Goal: Find specific page/section: Find specific page/section

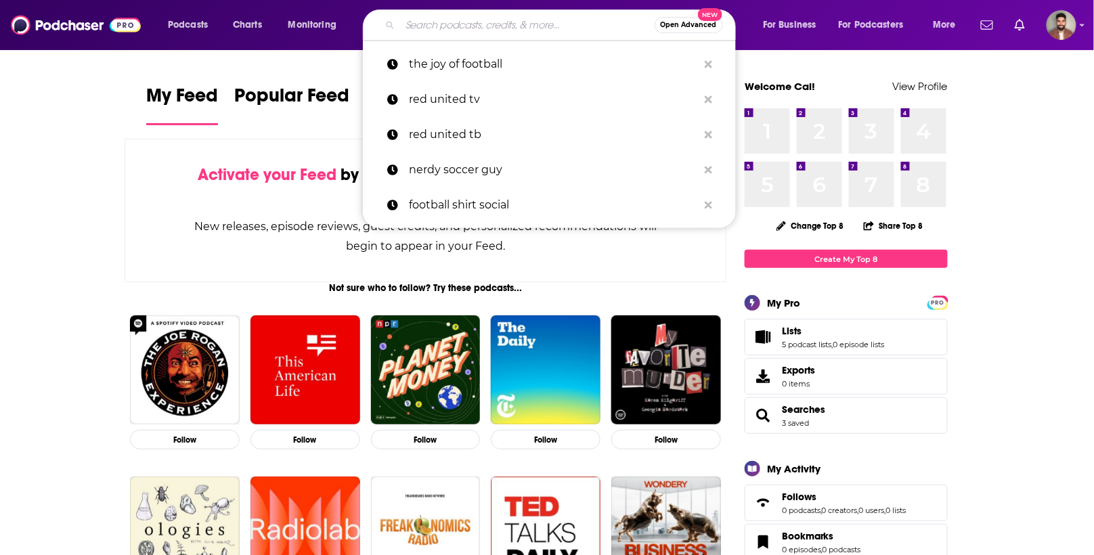
click at [546, 18] on input "Search podcasts, credits, & more..." at bounding box center [527, 25] width 254 height 22
click at [496, 64] on p "the joy of football" at bounding box center [553, 64] width 289 height 35
type input "the joy of football"
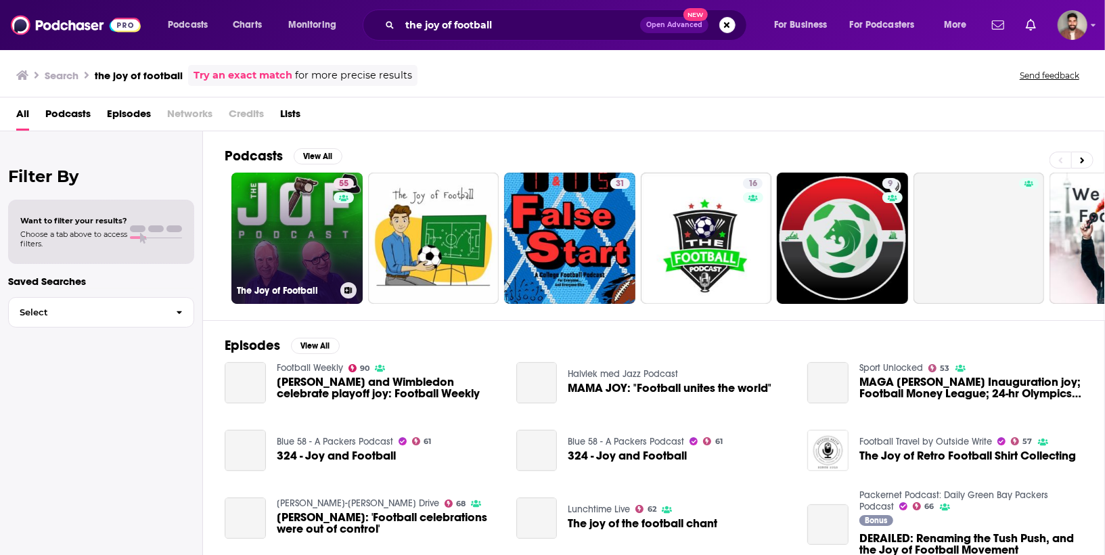
click at [317, 234] on link "55 The Joy of Football" at bounding box center [296, 238] width 131 height 131
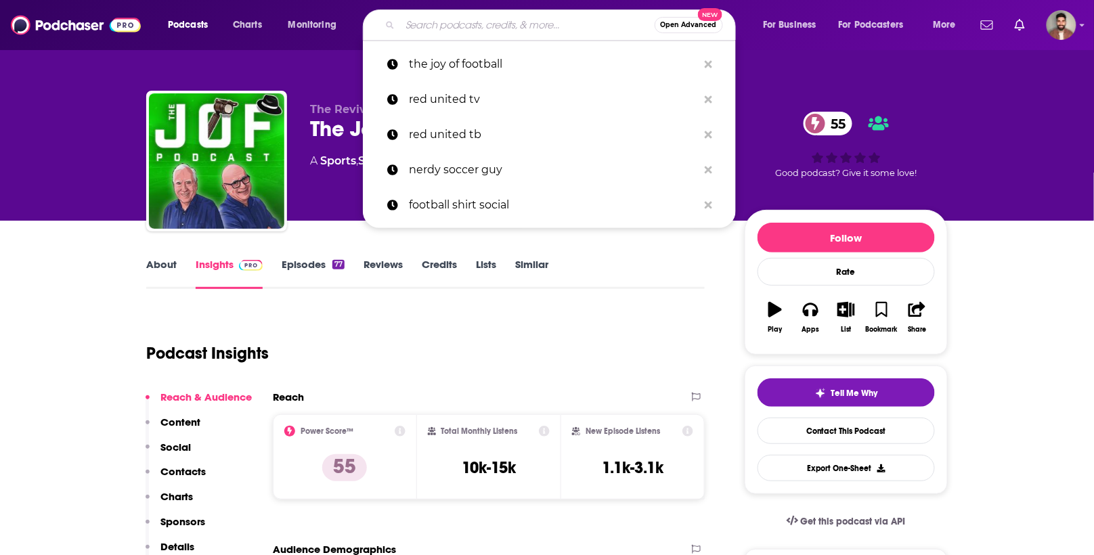
click at [472, 23] on input "Search podcasts, credits, & more..." at bounding box center [527, 25] width 254 height 22
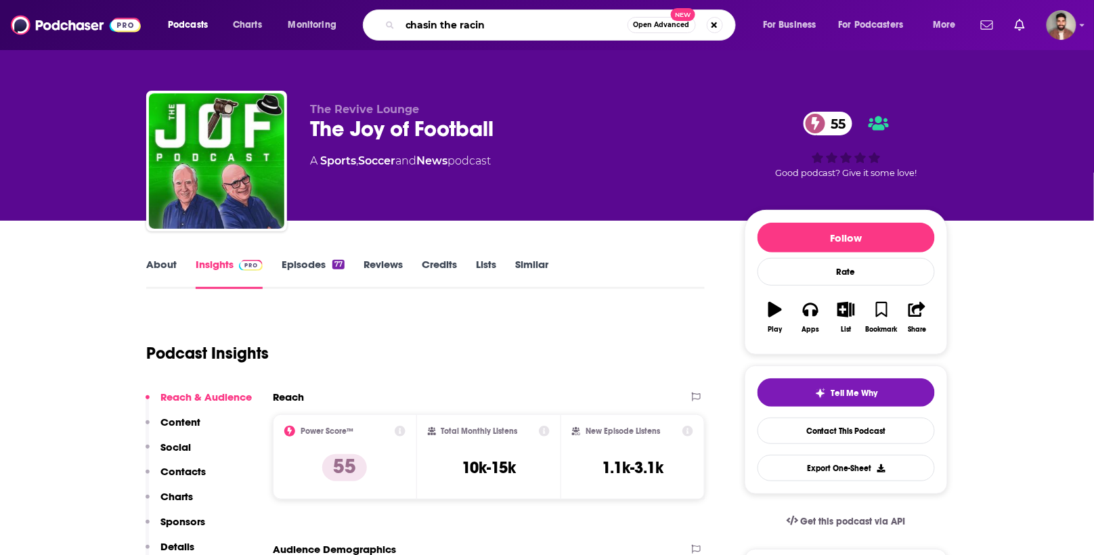
type input "chasin the racing"
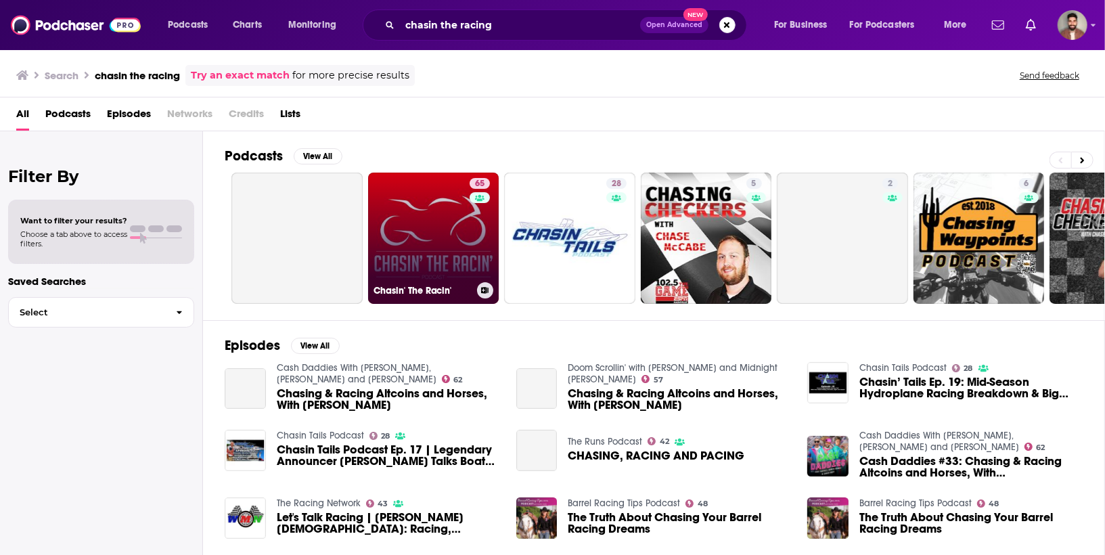
click at [423, 259] on link "65 [PERSON_NAME]' The Racin'" at bounding box center [433, 238] width 131 height 131
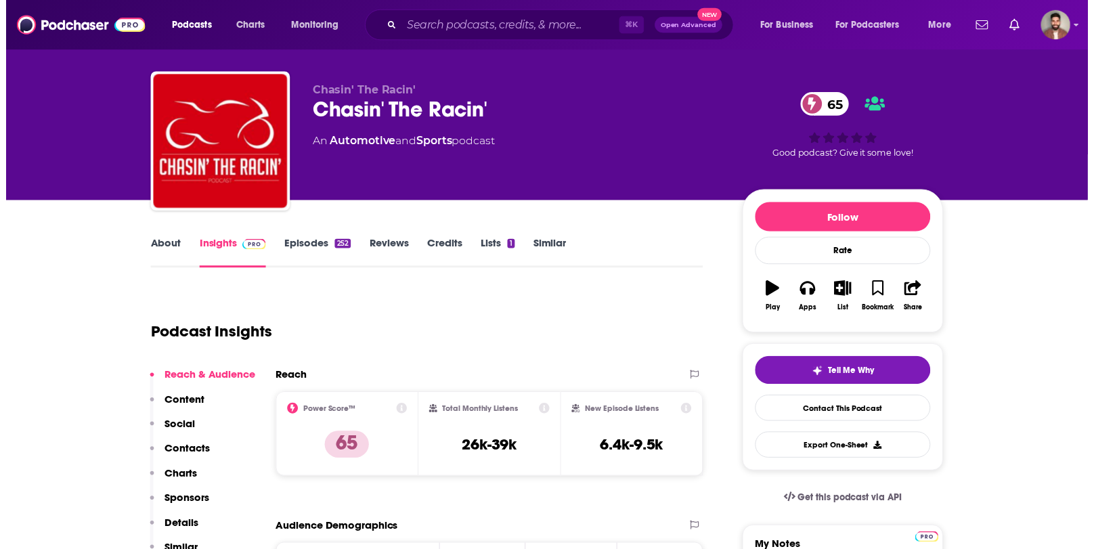
scroll to position [22, 0]
